Goal: Information Seeking & Learning: Learn about a topic

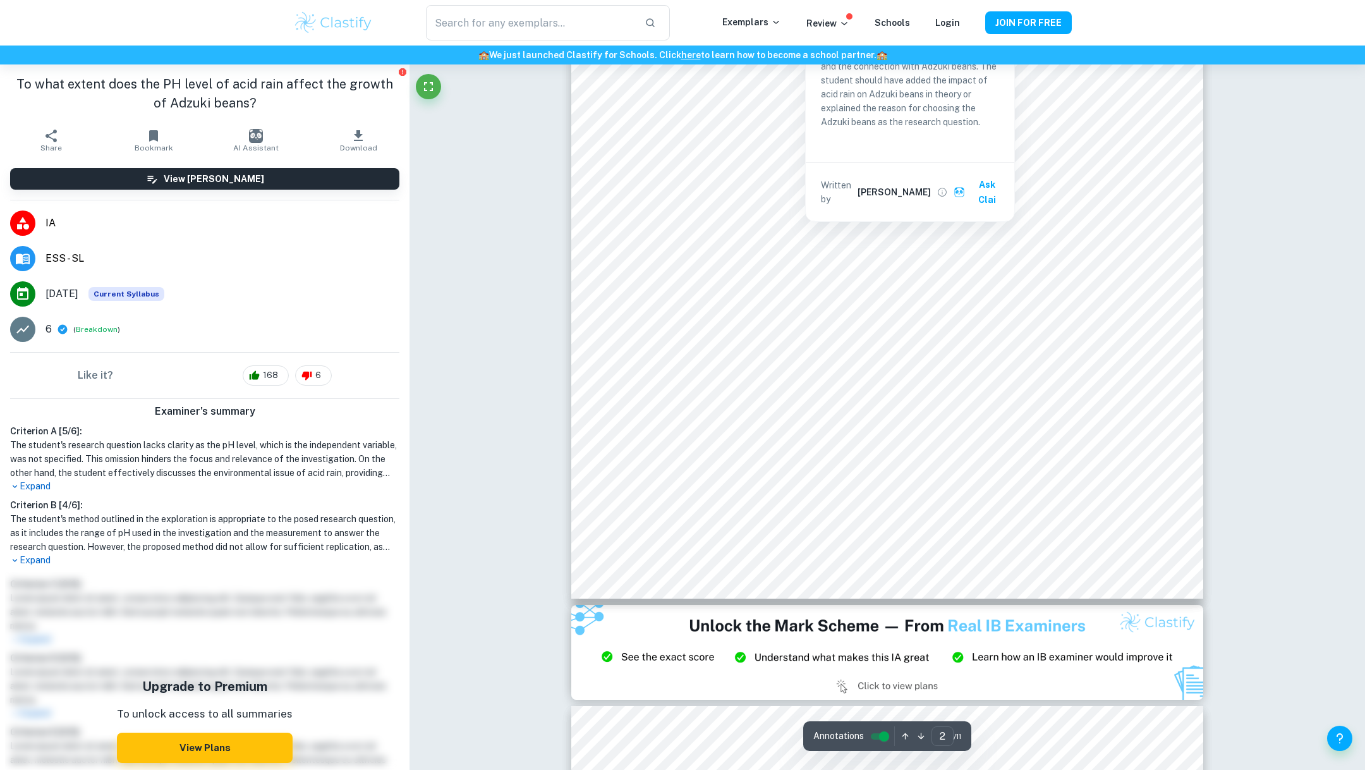
scroll to position [1223, 0]
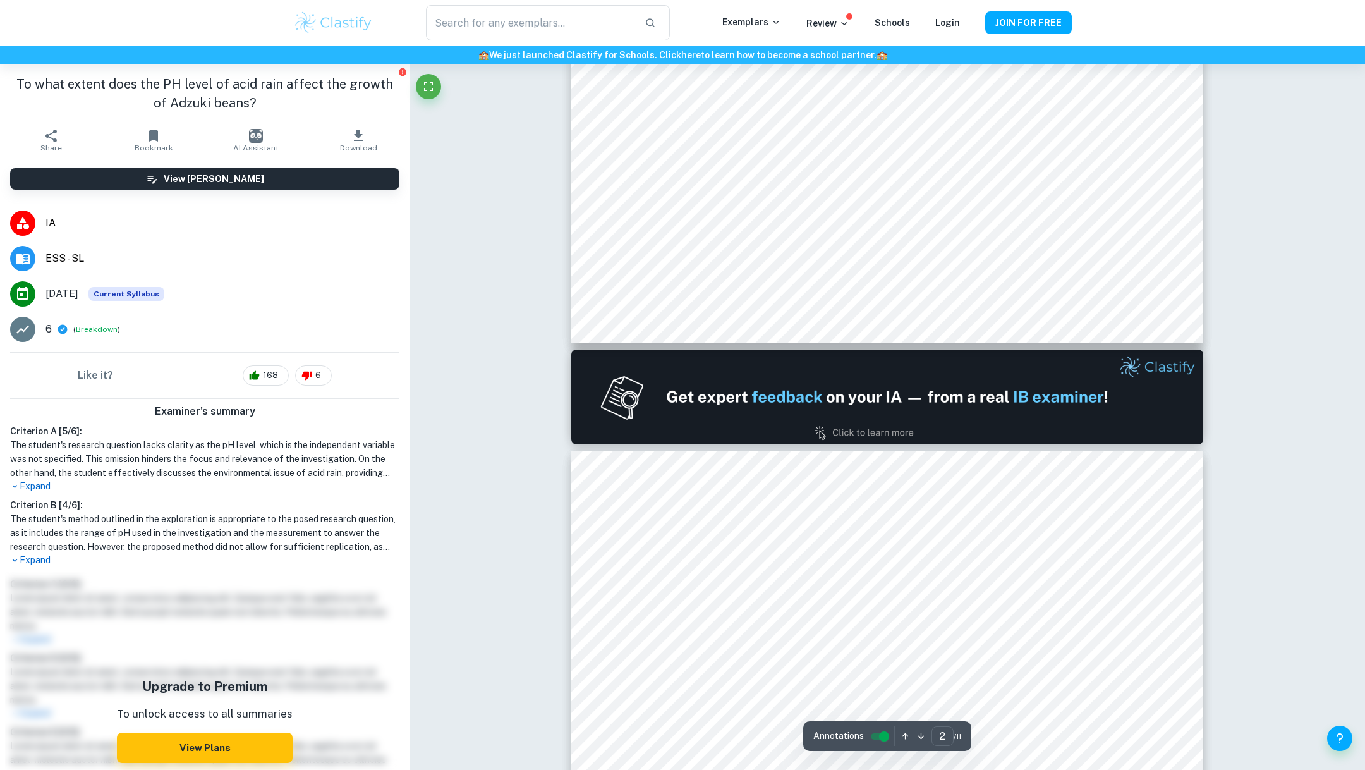
type input "1"
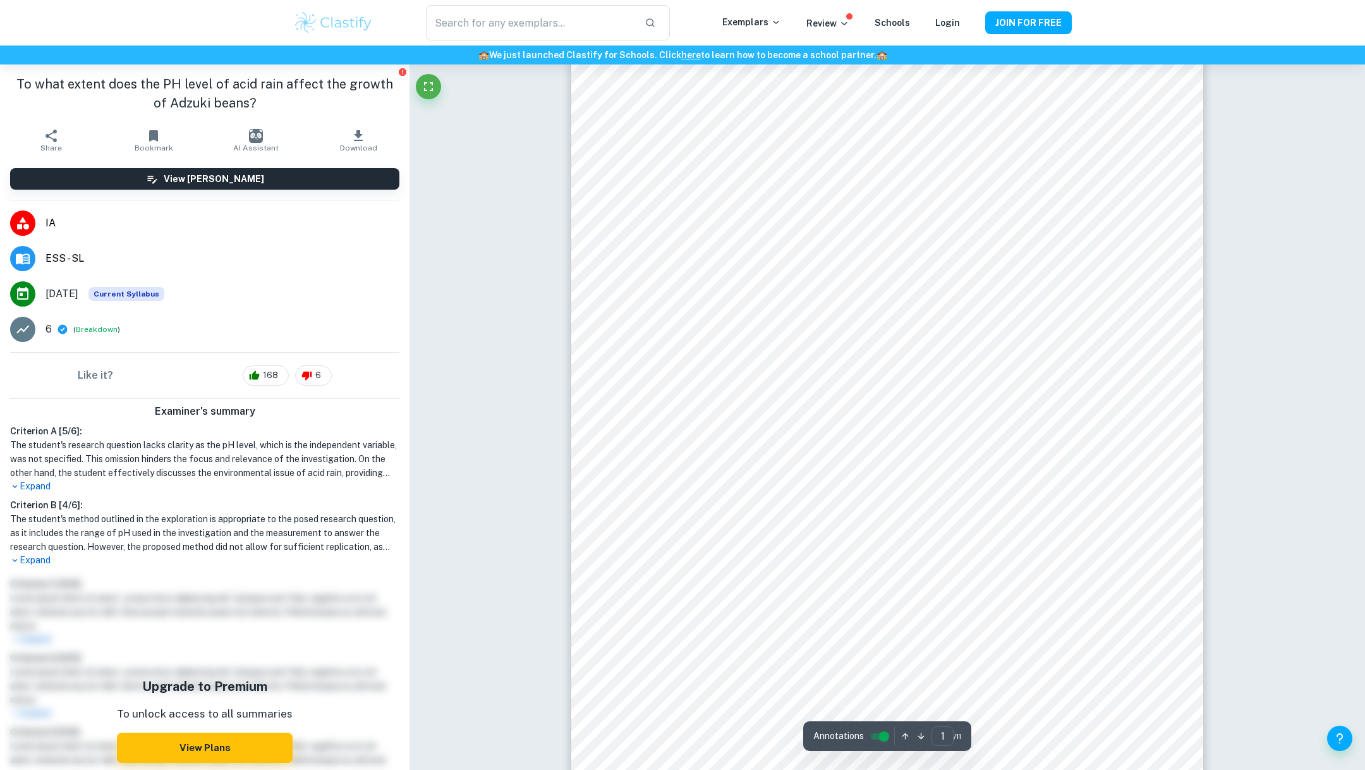
scroll to position [0, 0]
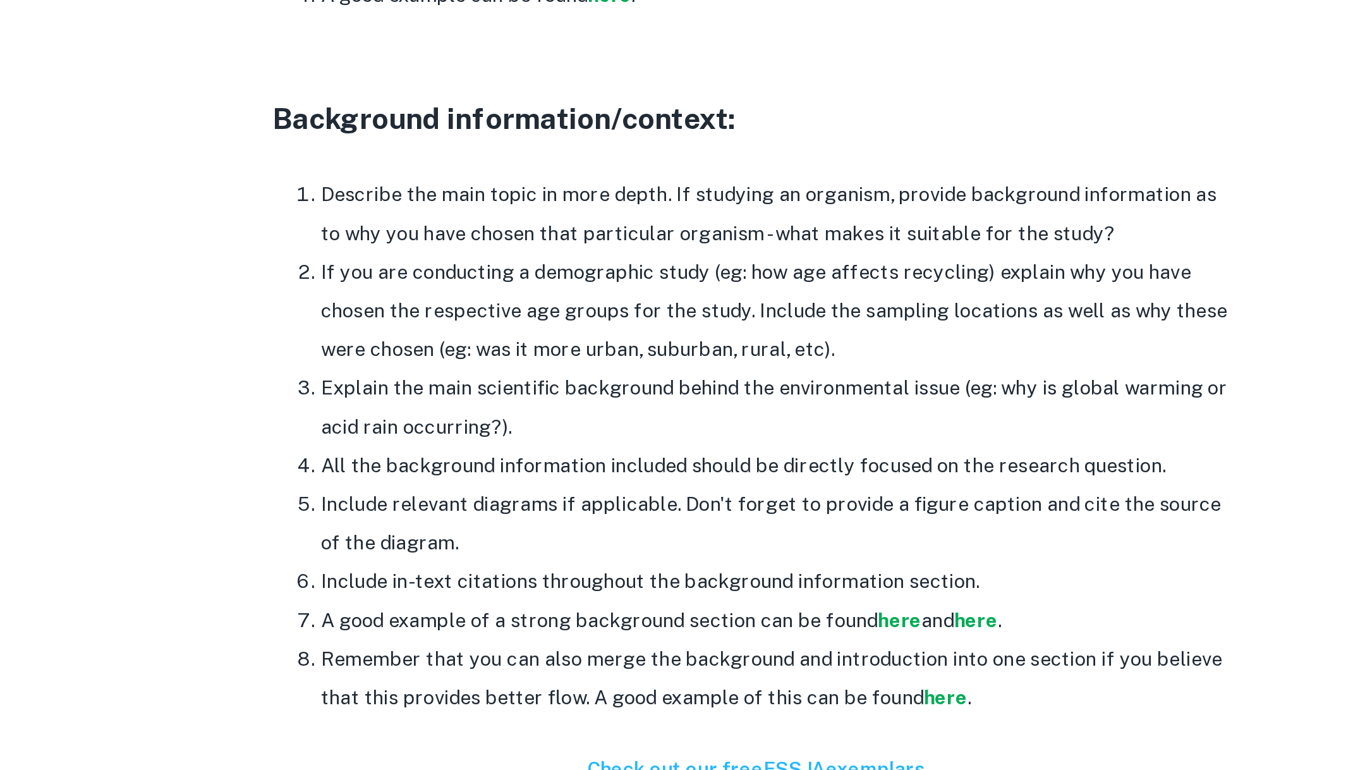
scroll to position [1060, 0]
